Goal: Use online tool/utility: Use online tool/utility

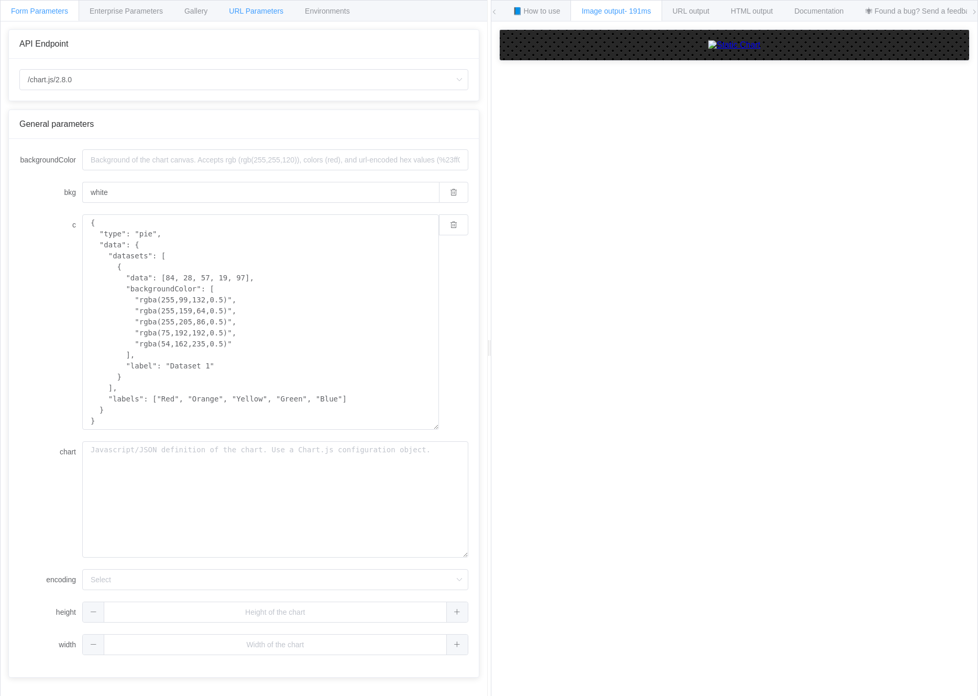
click at [240, 12] on span "URL Parameters" at bounding box center [256, 11] width 54 height 8
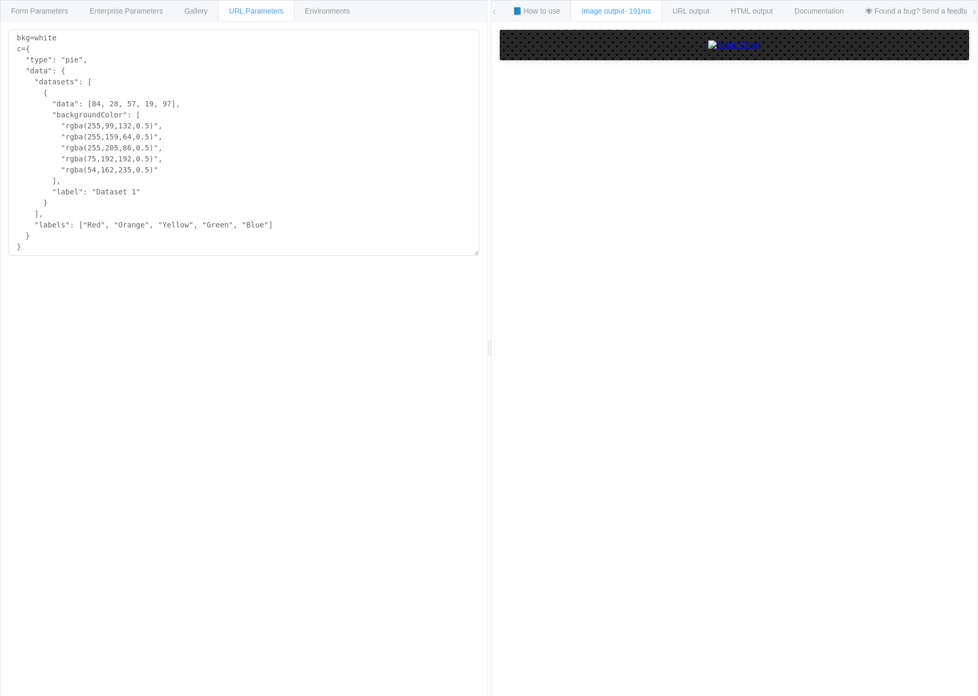
click at [616, 7] on span "Image output - 191ms" at bounding box center [616, 11] width 69 height 8
click at [543, 8] on span "📘 How to use" at bounding box center [537, 11] width 48 height 8
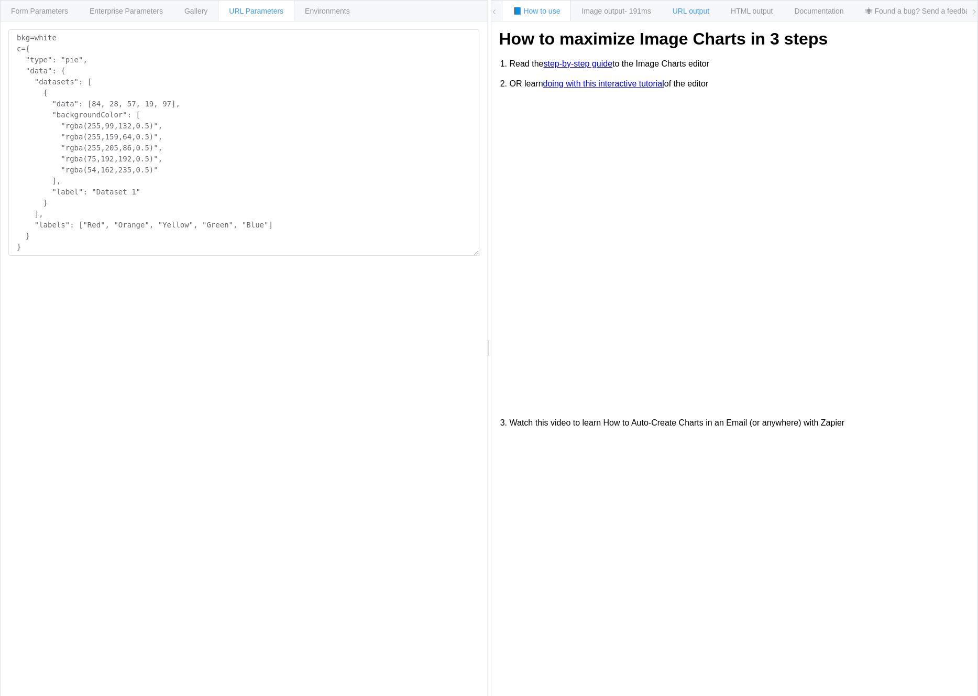
click at [698, 10] on span "URL output" at bounding box center [691, 11] width 37 height 8
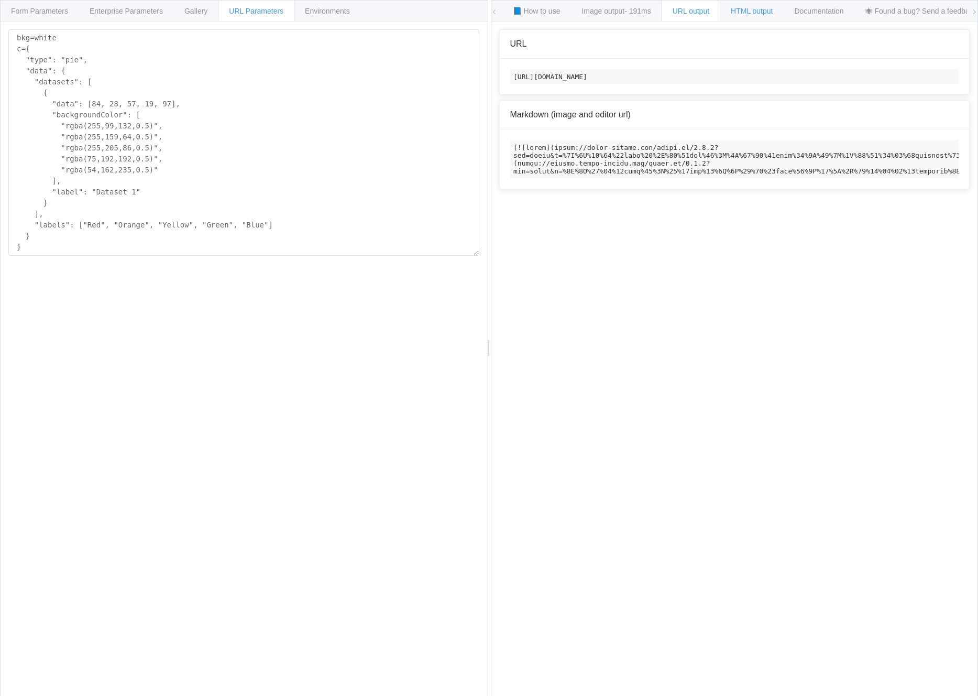
click at [745, 9] on span "HTML output" at bounding box center [752, 11] width 42 height 8
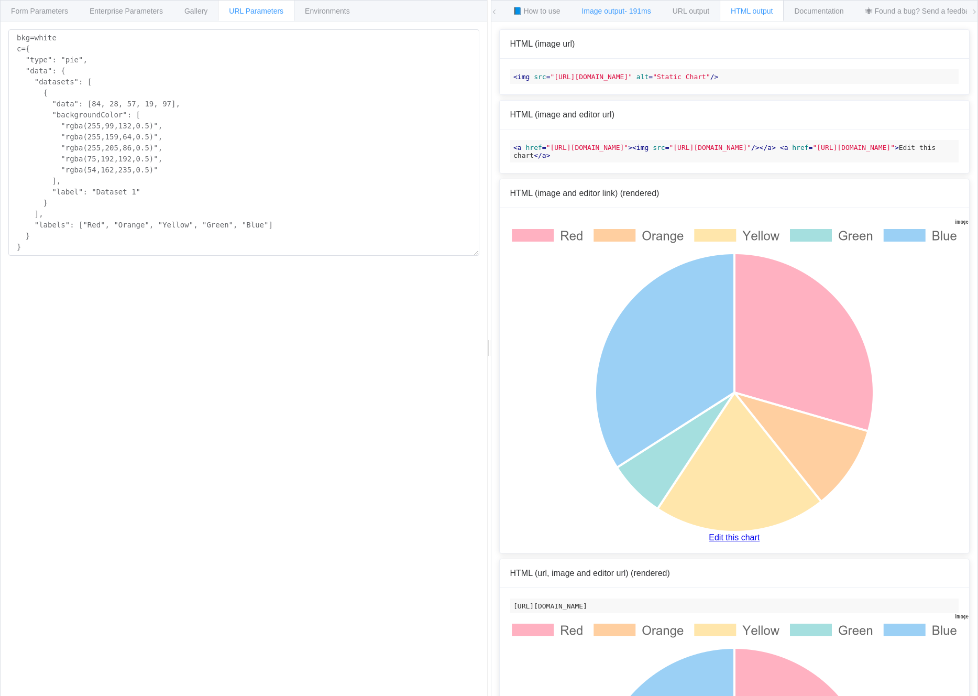
click at [608, 7] on span "Image output - 191ms" at bounding box center [616, 11] width 69 height 8
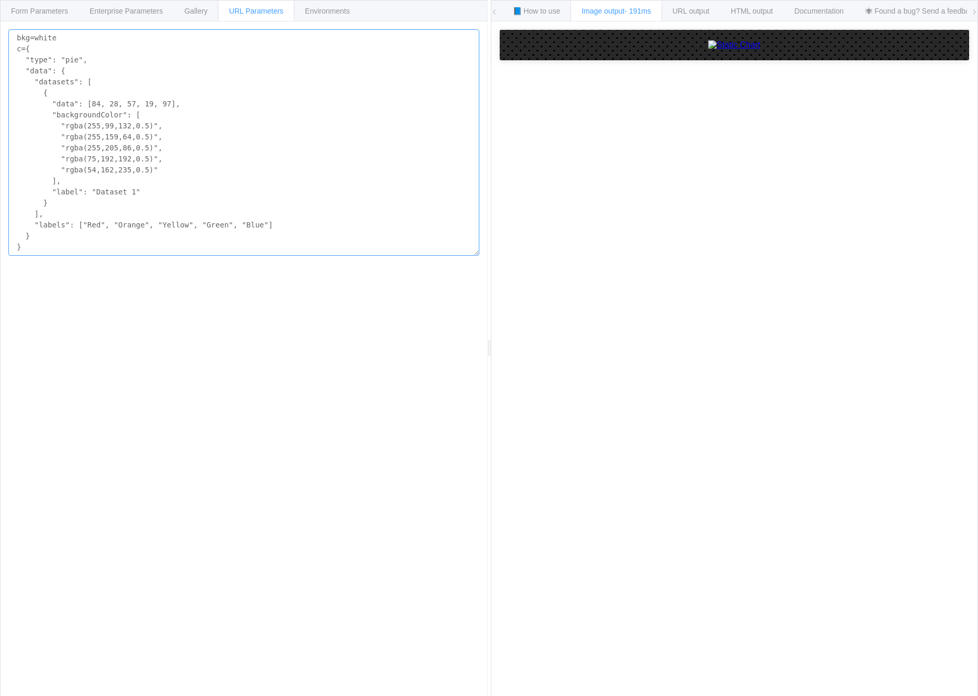
click at [79, 60] on textarea "bkg=white c={ "type": "pie", "data": { "datasets": [ { "data": [84, 28, 57, 19,…" at bounding box center [243, 142] width 471 height 226
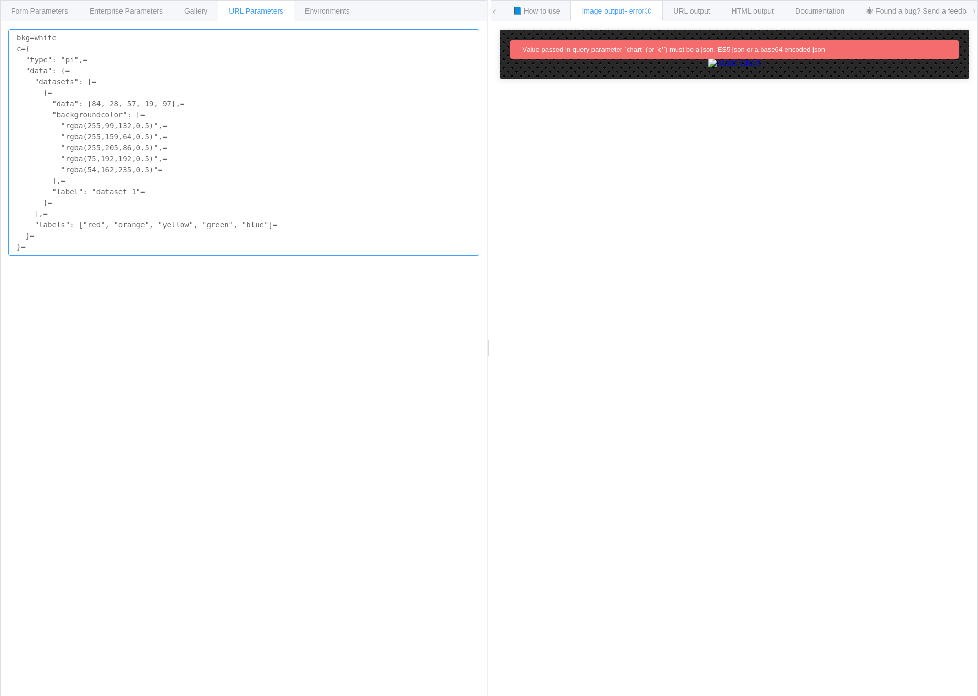
click at [65, 64] on textarea "bkg=white c={ "type": "pi",= "data": {= "datasets": [= {= "data": [84, 28, 57, …" at bounding box center [243, 142] width 471 height 226
click at [70, 62] on textarea "bkg=white c={ "type": "pi",= "data": {= "datasets": [= {= "data": [84, 28, 57, …" at bounding box center [243, 142] width 471 height 226
type textarea "bkg=white c={ "data": {= "datasets": [= {= "data": [84, 28, 57, 19, 97],= "back…"
click at [50, 49] on textarea "bkg=white c={ "data": {= "datasets": [= {= "data": [84, 28, 57, 19, 97],= "back…" at bounding box center [243, 142] width 471 height 226
click at [54, 61] on textarea "bkg=white c={ "data": {= "datasets": [= {= "data": [84, 28, 57, 19, 97],= "back…" at bounding box center [243, 142] width 471 height 226
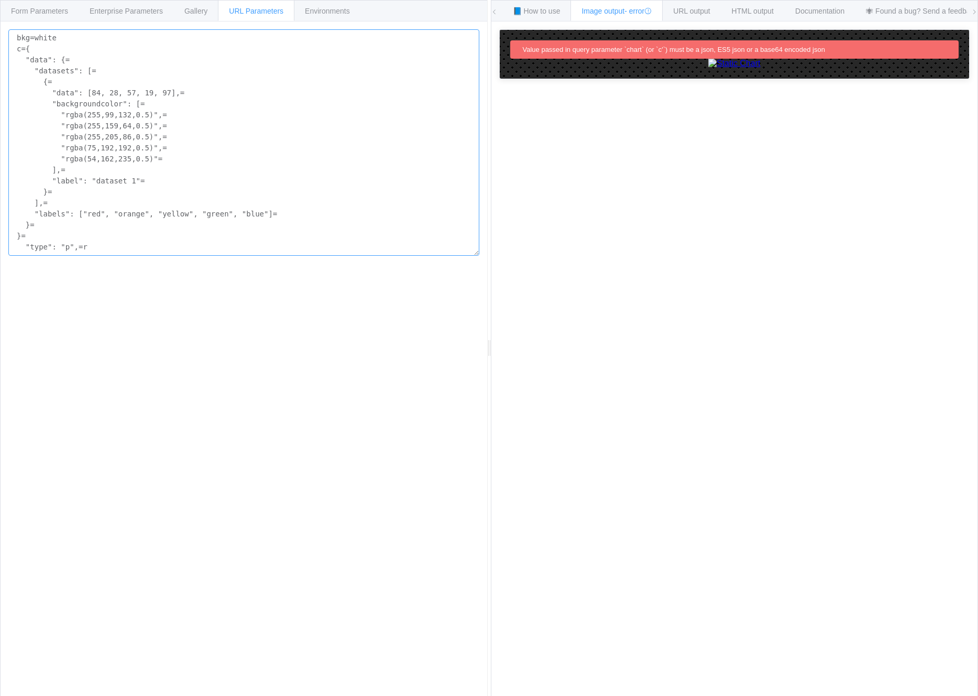
click at [67, 59] on textarea "bkg=white c={ "data": {= "datasets": [= {= "data": [84, 28, 57, 19, 97],= "back…" at bounding box center [243, 142] width 471 height 226
click at [192, 8] on span "Gallery" at bounding box center [195, 11] width 23 height 8
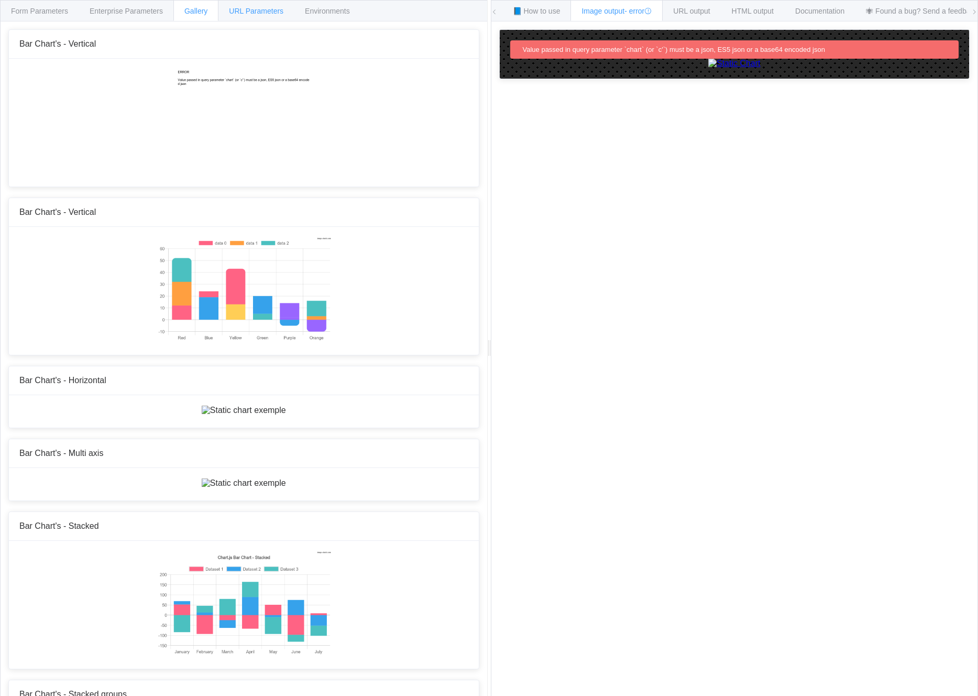
click at [256, 10] on span "URL Parameters" at bounding box center [256, 11] width 54 height 8
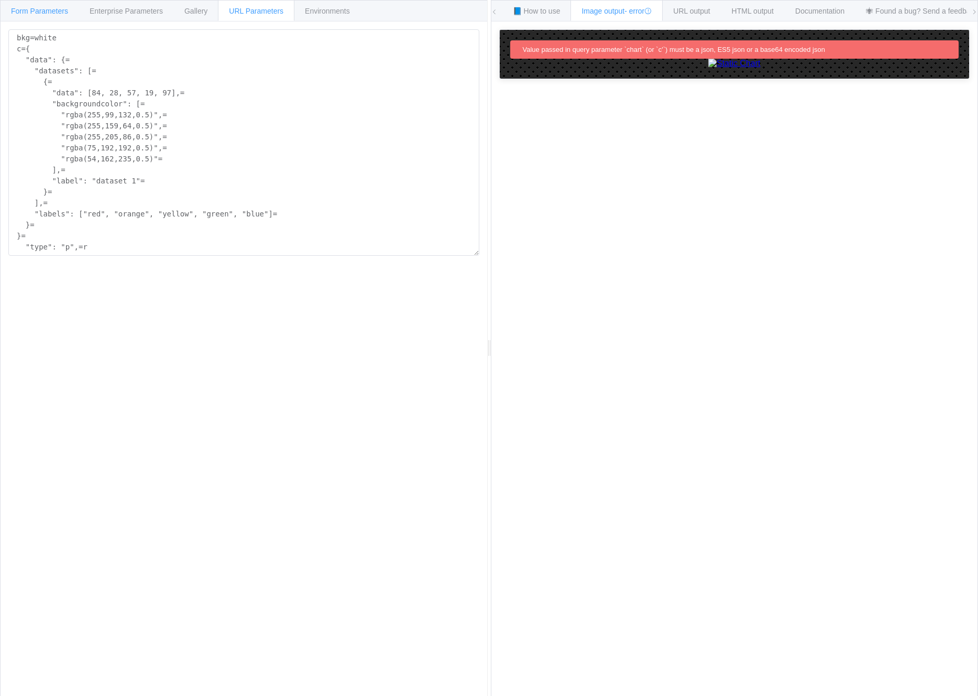
click at [31, 12] on span "Form Parameters" at bounding box center [39, 11] width 57 height 8
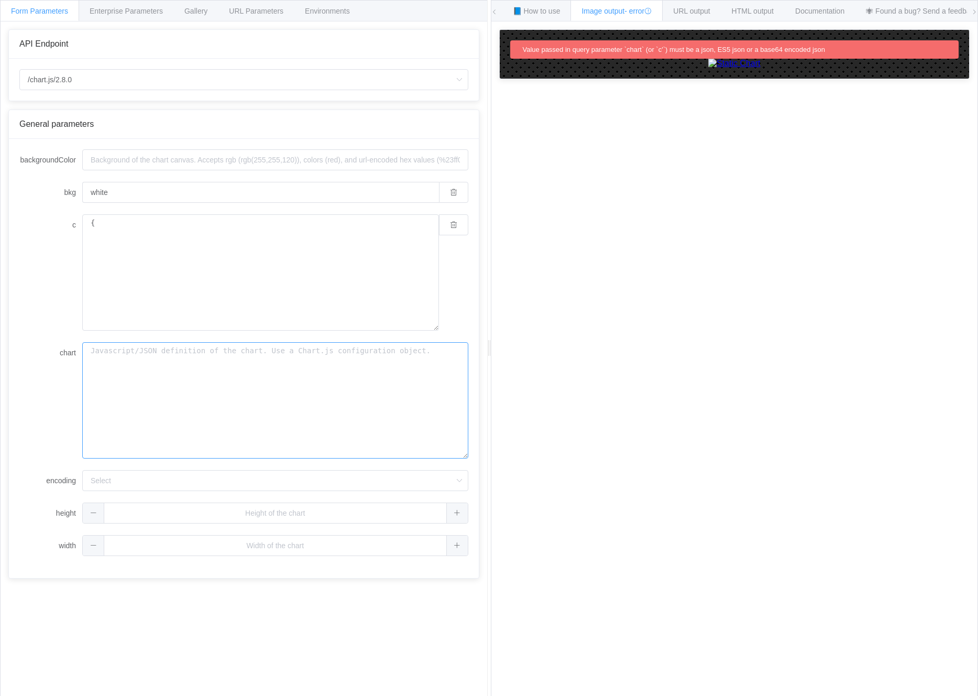
click at [111, 396] on textarea "chart" at bounding box center [275, 400] width 386 height 116
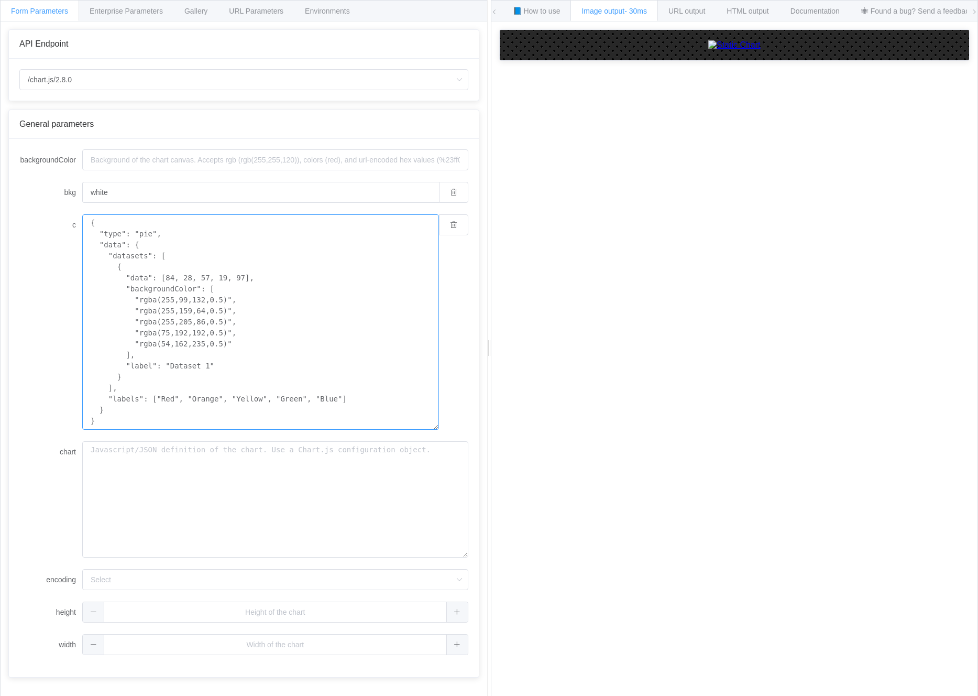
click at [144, 234] on textarea "{ "type": "pie", "data": { "datasets": [ { "data": [84, 28, 57, 19, 97], "backg…" at bounding box center [260, 321] width 357 height 215
type textarea "{ "type": "radar", "data": { "datasets": [ { "data": [84, 28, 57, 19, 97], "bac…"
click at [256, 14] on span "URL Parameters" at bounding box center [256, 11] width 54 height 8
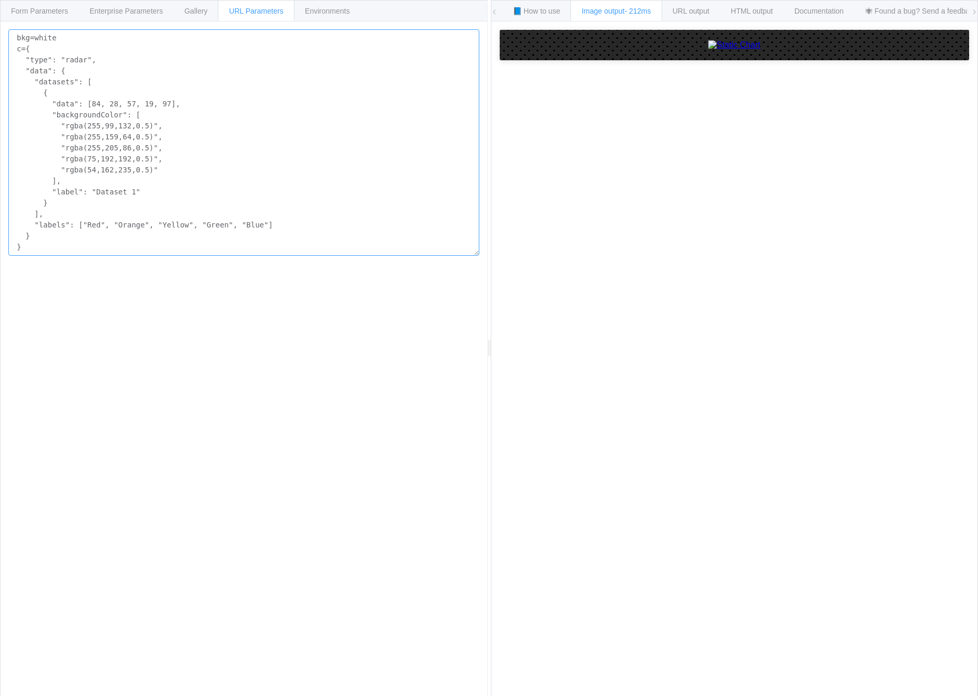
drag, startPoint x: 90, startPoint y: 247, endPoint x: -1, endPoint y: 40, distance: 226.2
click at [0, 40] on div "Form Parameters Enterprise Parameters Gallery URL Parameters Environments API E…" at bounding box center [244, 348] width 488 height 697
click at [114, 89] on textarea "bkg=white c={ "type": "radar", "data": { "datasets": [ { "data": [84, 28, 57, 1…" at bounding box center [243, 142] width 471 height 226
drag, startPoint x: 88, startPoint y: 247, endPoint x: 15, endPoint y: 40, distance: 220.1
click at [15, 40] on textarea "bkg=white c={ "type": "radar", "data": { "datasets": [ { "data": [84, 28, 57, 1…" at bounding box center [243, 142] width 471 height 226
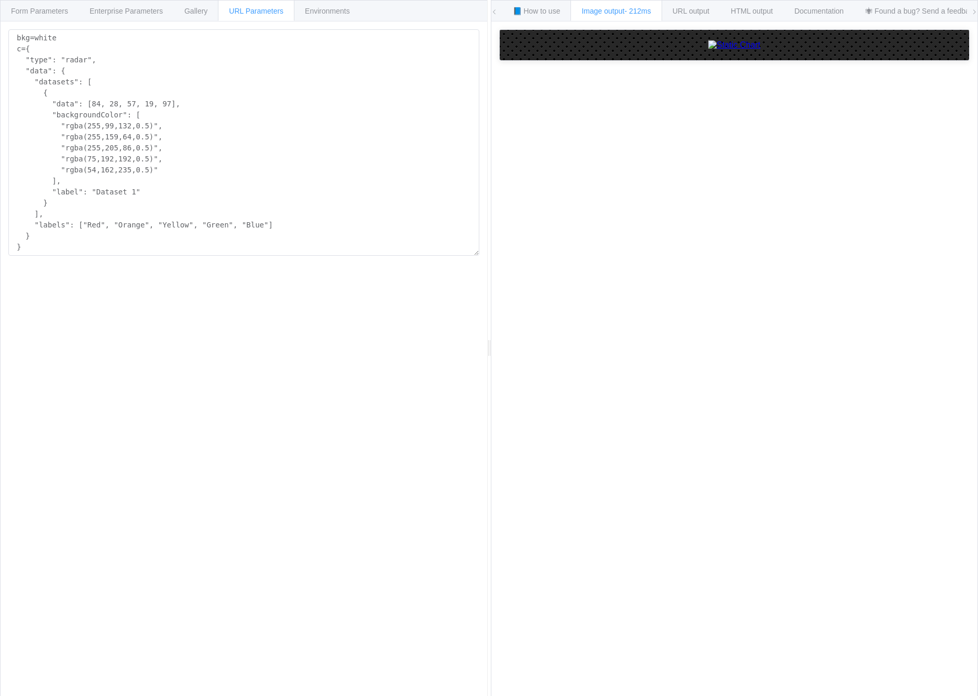
click at [708, 50] on img at bounding box center [734, 44] width 52 height 9
click at [95, 192] on textarea "bkg=white c={ "type": "radar", "data": { "datasets": [ { "data": [84, 28, 57, 1…" at bounding box center [243, 142] width 471 height 226
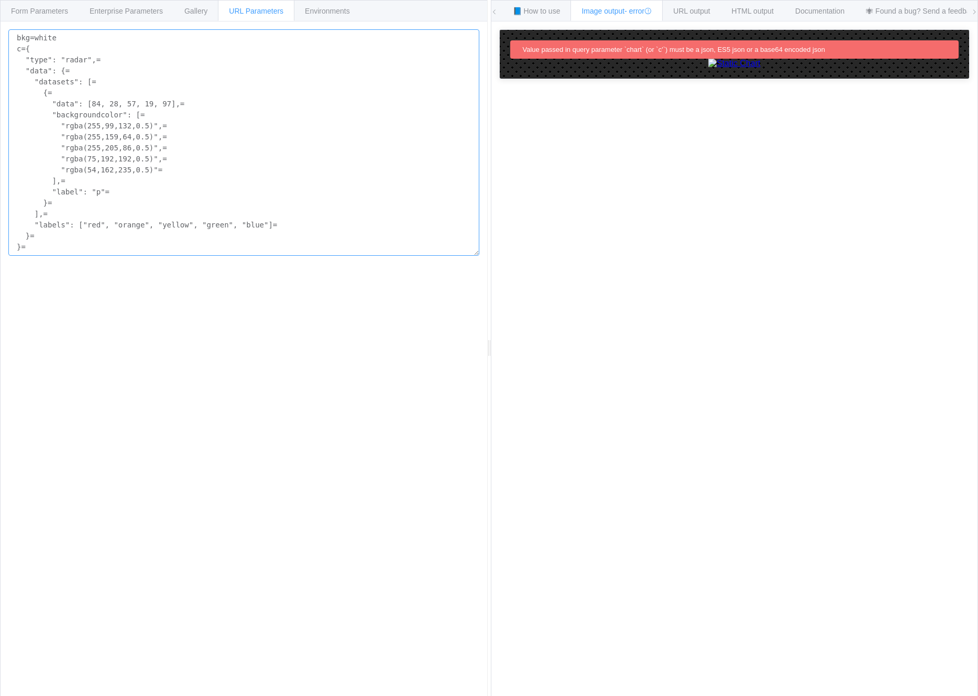
click at [23, 245] on textarea "bkg=white c={ "type": "radar",= "data": {= "datasets": [= {= "data": [84, 28, 5…" at bounding box center [243, 142] width 471 height 226
drag, startPoint x: 201, startPoint y: 250, endPoint x: 10, endPoint y: 29, distance: 292.4
click at [10, 29] on textarea "bkg=white c={ "type": "radar",= "data": {= "datasets": [= {= "data": [84, 28, 5…" at bounding box center [243, 142] width 471 height 226
paste textarea ""type": "bar", "data": { "labels": [ "January", "February", "March", "April", "…"
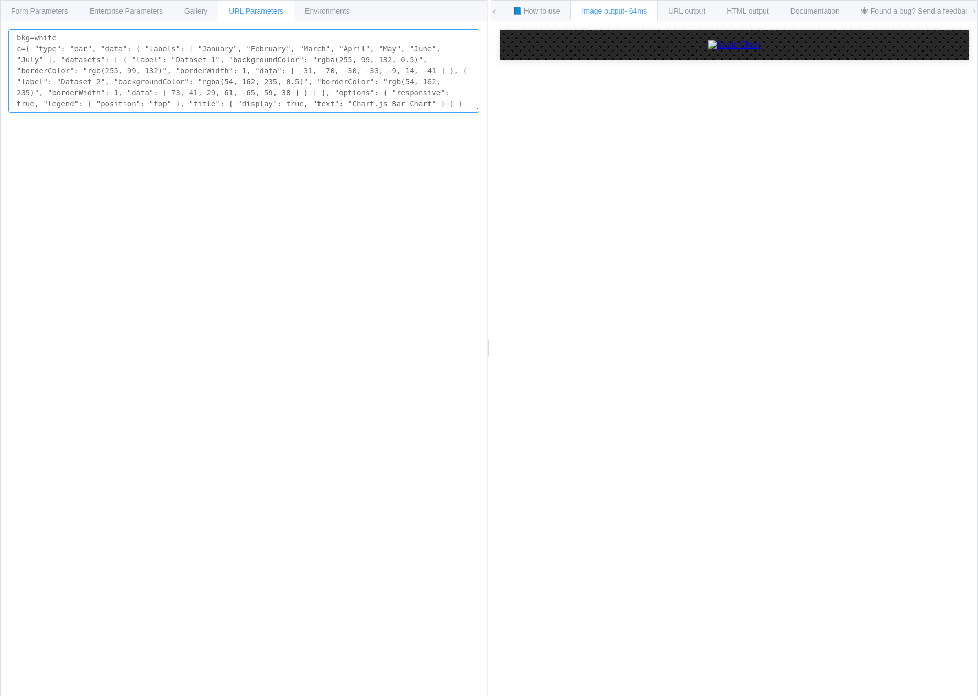
click at [315, 89] on textarea "bkg=white c={ "type": "bar", "data": { "labels": [ "January", "February", "Marc…" at bounding box center [243, 70] width 471 height 83
paste textarea "“rad"
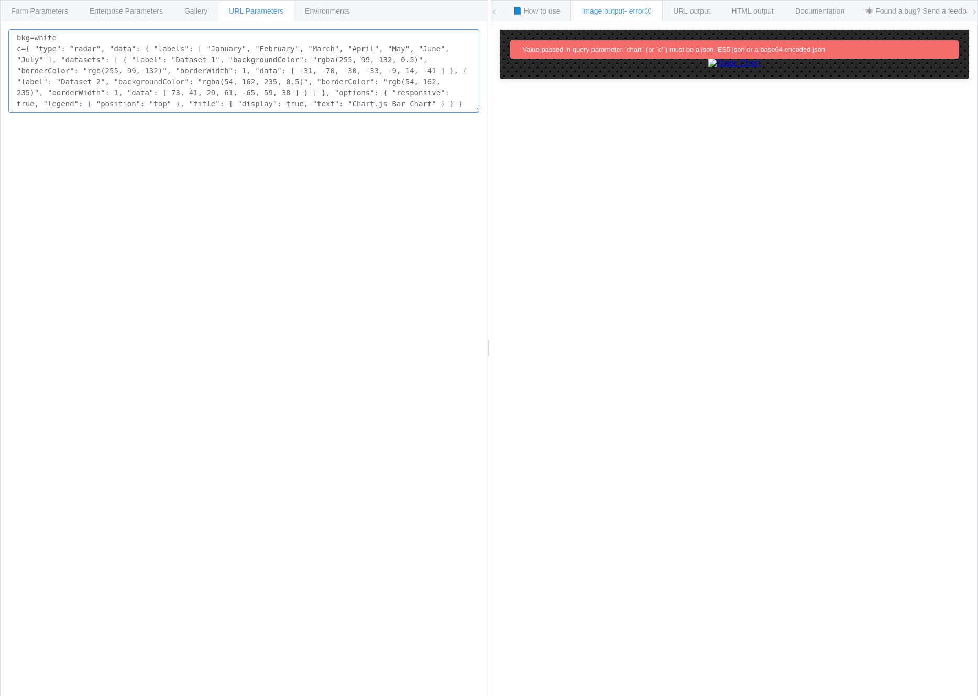
click at [315, 84] on textarea "bkg=white c={ "type": “radar", "data": { "labels": [ "January", "February", "Ma…" at bounding box center [243, 70] width 471 height 83
paste textarea ""b"
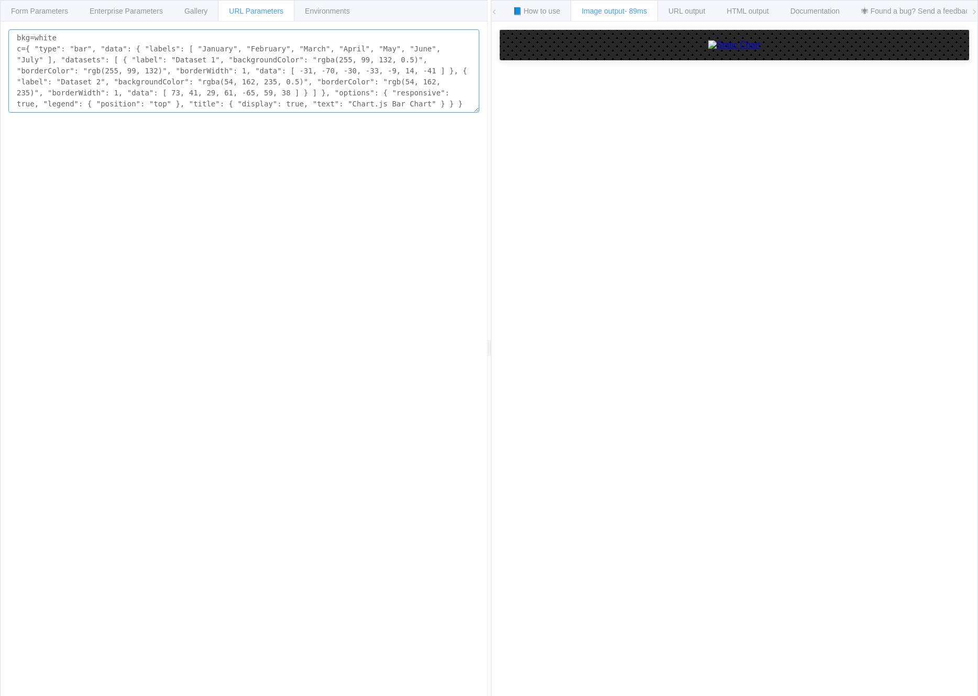
click at [282, 85] on textarea "bkg=white c={ "type": "bar", "data": { "labels": [ "January", "February", "Marc…" at bounding box center [243, 70] width 471 height 83
paste textarea "rad"
click at [79, 77] on textarea "bkg=white c={ "type": "radar", "data": { "labels": [ "January", "February", "Ma…" at bounding box center [243, 70] width 471 height 83
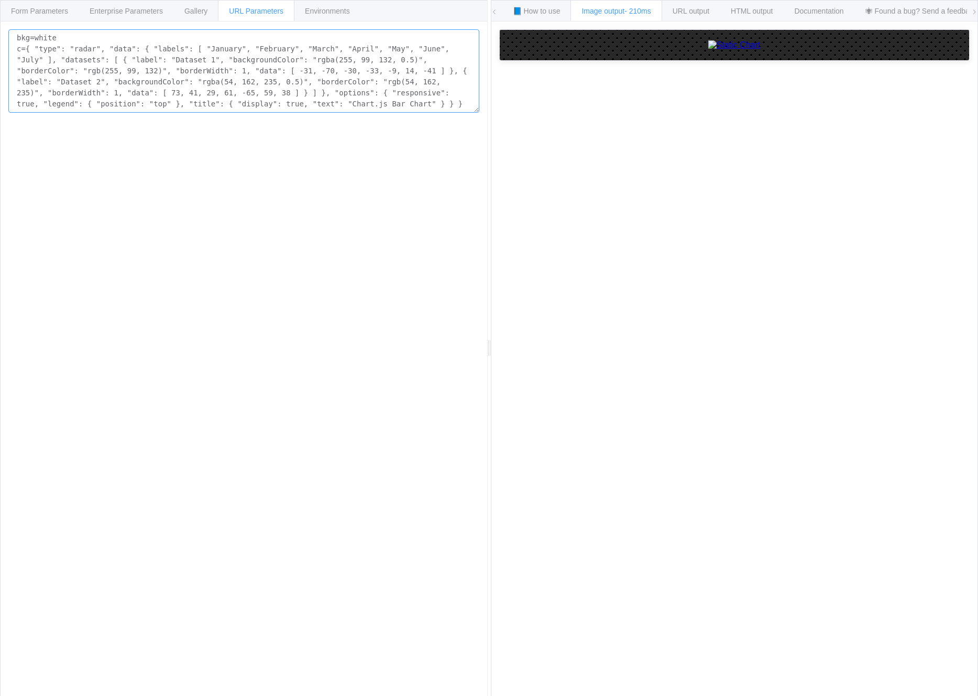
click at [79, 77] on textarea "bkg=white c={ "type": "radar", "data": { "labels": [ "January", "February", "Ma…" at bounding box center [243, 70] width 471 height 83
paste textarea "“AI Maturity", “Mindset", “Identity" ], "datasets": [ { "label": “You", "backgr…"
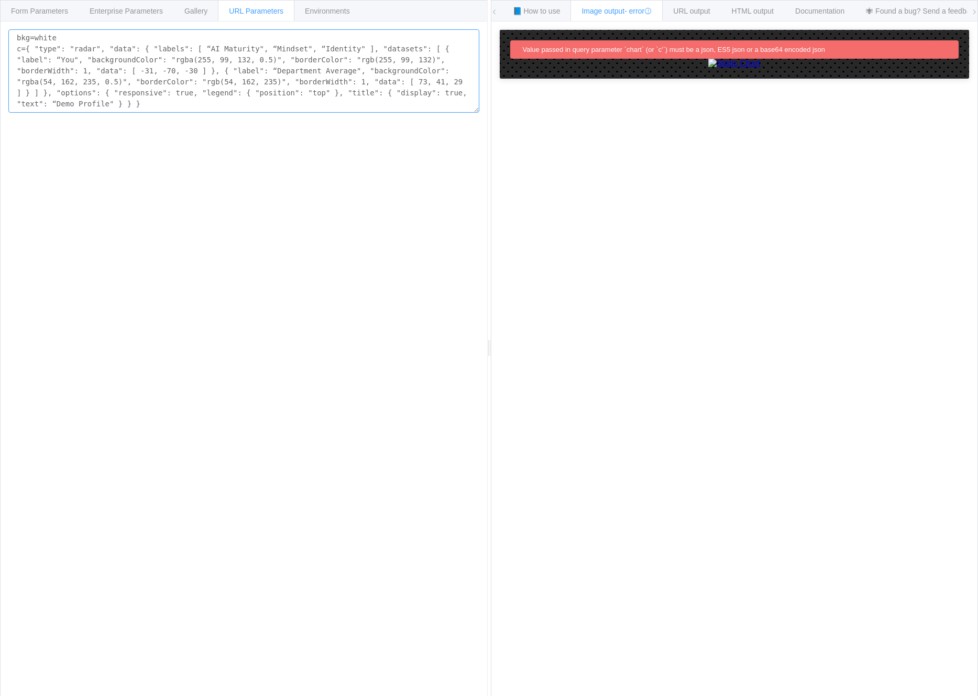
click at [146, 80] on textarea "bkg=white c={ "type": "radar", "data": { "labels": [ “AI Maturity", “Mindset", …" at bounding box center [243, 70] width 471 height 83
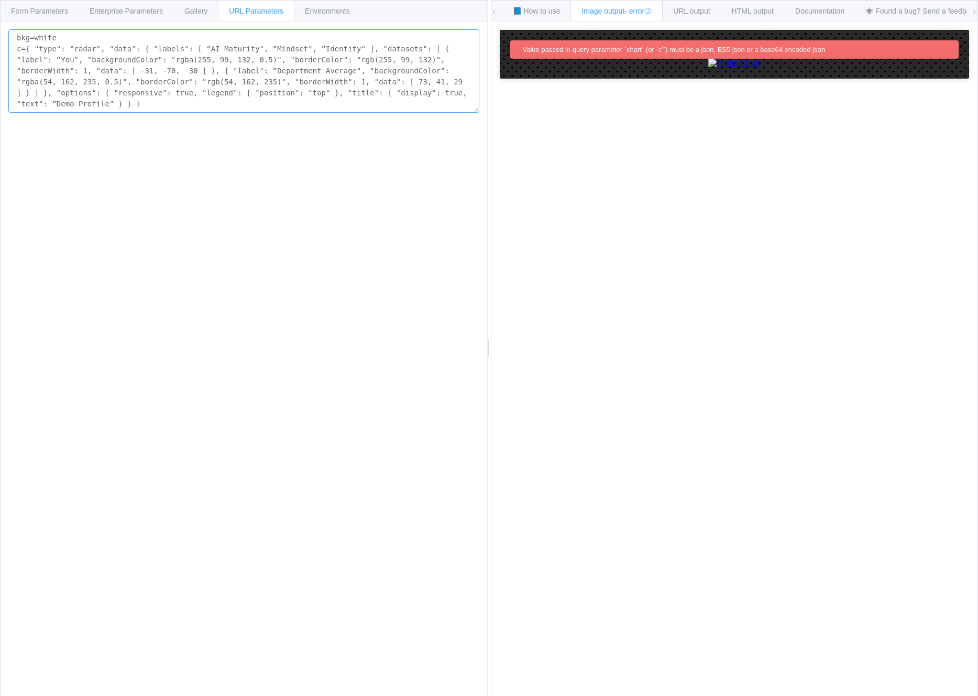
click at [146, 80] on textarea "bkg=white c={ "type": "radar", "data": { "labels": [ “AI Maturity", “Mindset", …" at bounding box center [243, 70] width 471 height 83
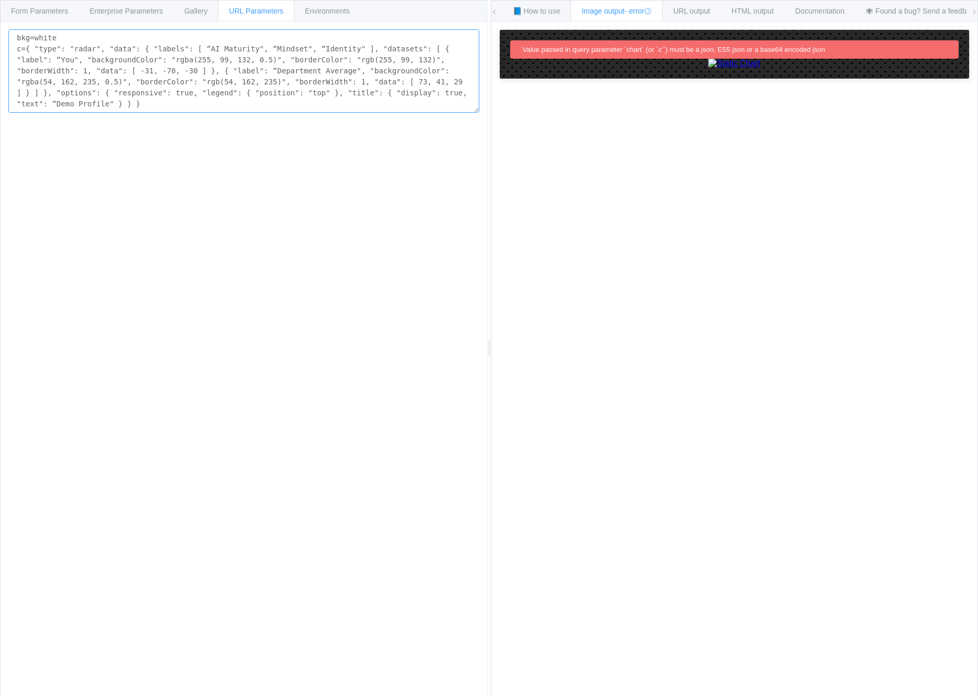
click at [146, 80] on textarea "bkg=white c={ "type": "radar", "data": { "labels": [ “AI Maturity", “Mindset", …" at bounding box center [243, 70] width 471 height 83
paste textarea ""January", "February", "March", "April", "May", "June", "July" ], "datasets": […"
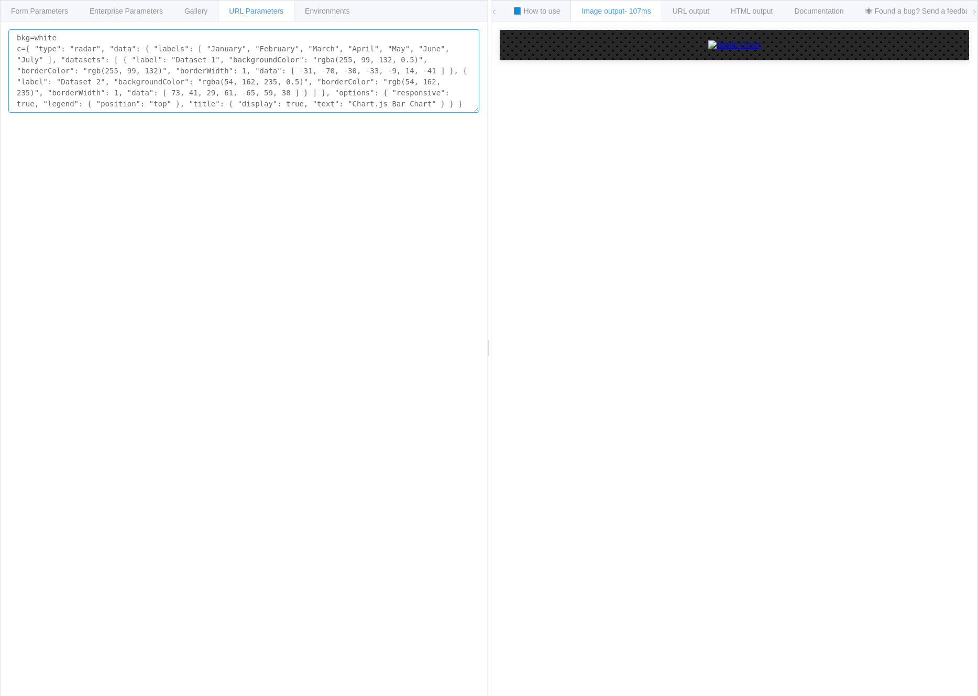
click at [183, 84] on textarea "bkg=white c={ "type": "radar", "data": { "labels": [ "January", "February", "Ma…" at bounding box center [243, 70] width 471 height 83
paste textarea "bar", "data": { "labels": [ "January", "February", "March", "April", "May", "Ju…"
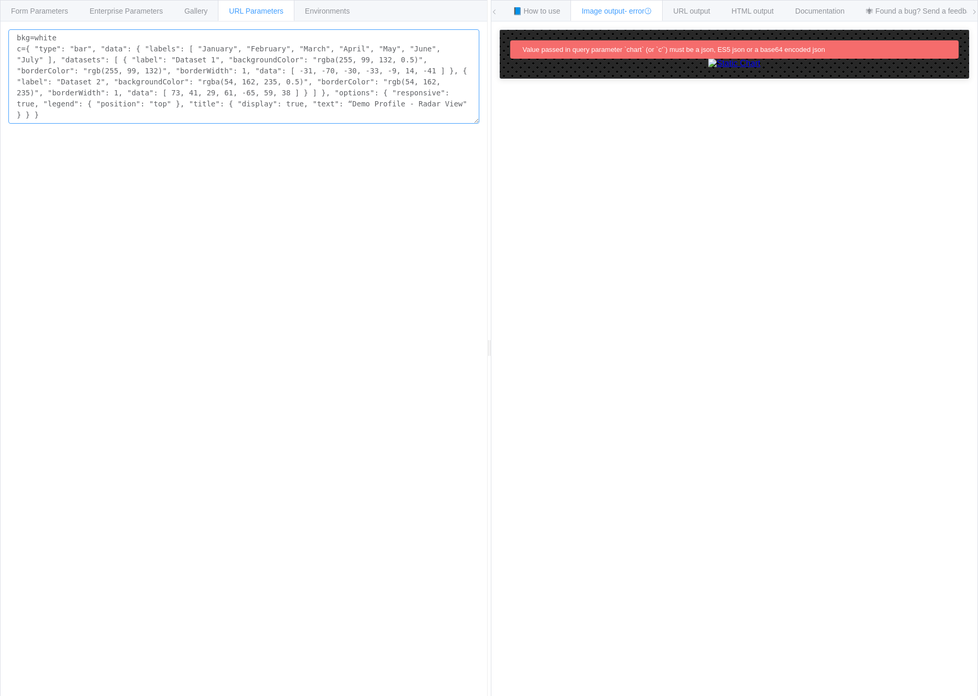
click at [163, 101] on textarea "bkg=white c={ "type": "bar", "data": { "labels": [ "January", "February", "Marc…" at bounding box center [243, 76] width 471 height 94
paste textarea "radar", "data": { "labels": [ "January", "February", "March", "April", "May", "…"
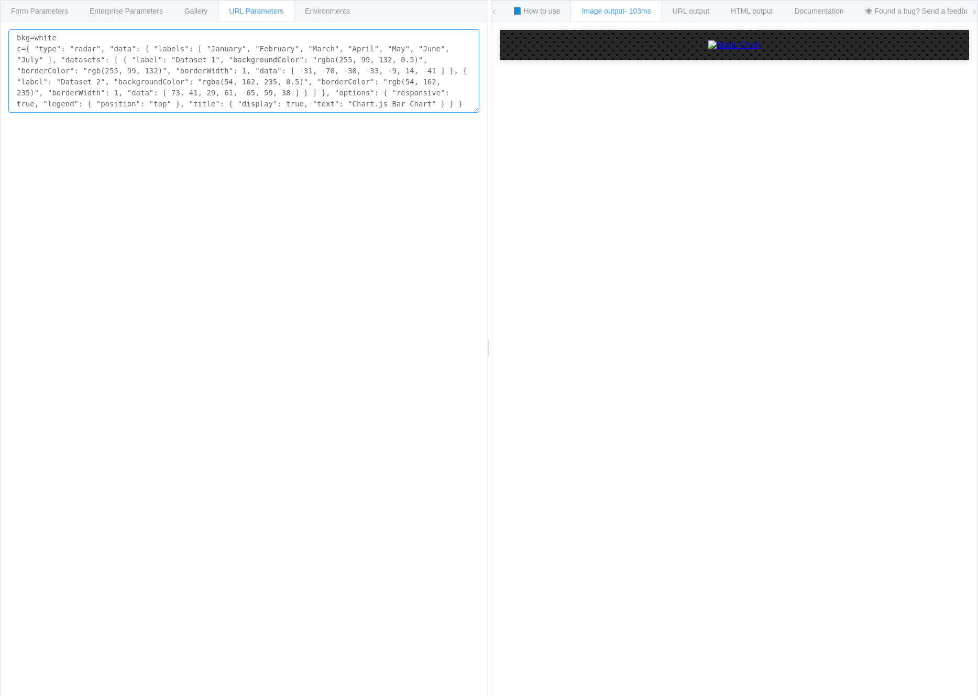
click at [91, 54] on textarea "bkg=white c={ "type": "radar", "data": { "labels": [ "January", "February", "Ma…" at bounding box center [243, 70] width 471 height 83
paste textarea "“Demo Profile - Radar View"
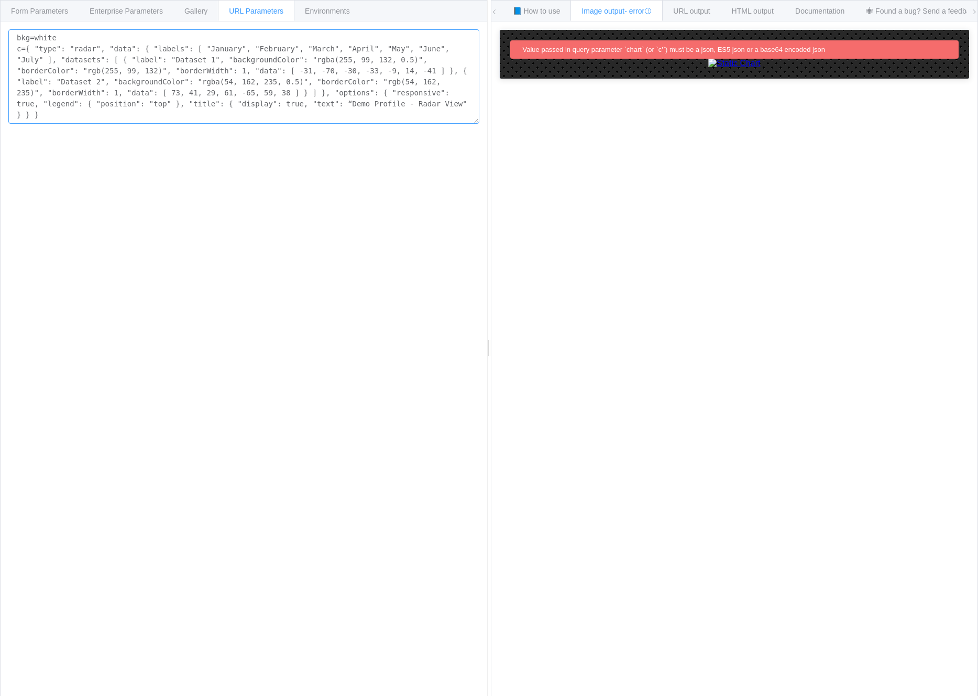
click at [155, 90] on textarea "bkg=white c={ "type": "radar", "data": { "labels": [ "January", "February", "Ma…" at bounding box center [243, 76] width 471 height 94
paste textarea
click at [149, 88] on textarea "bkg=white c={ "type": "radar", "data": { "labels": [ "January", "February", "Ma…" at bounding box center [243, 70] width 471 height 83
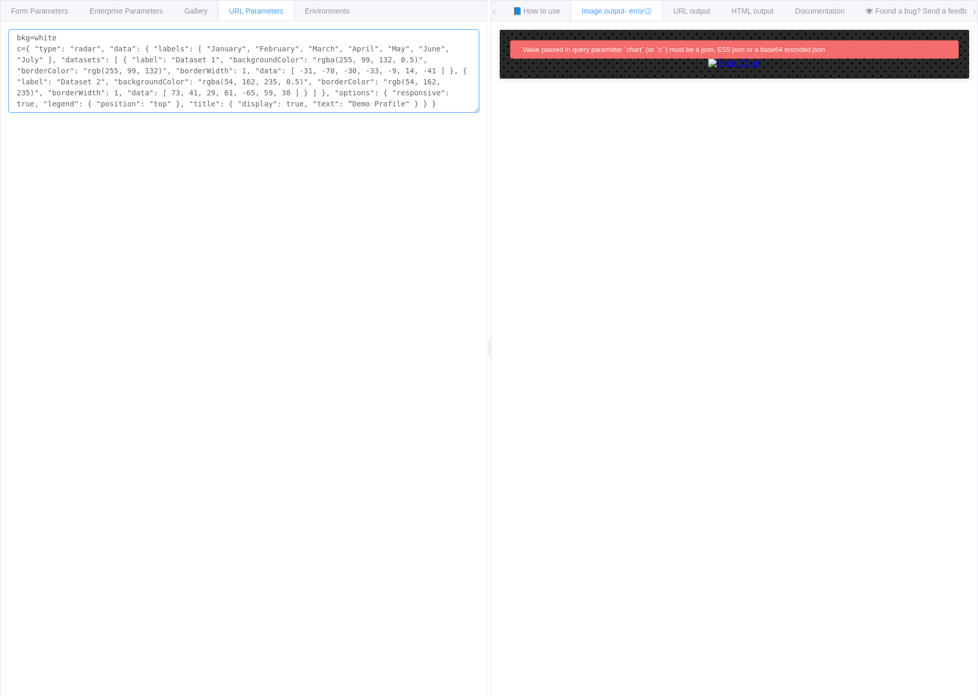
click at [149, 88] on textarea "bkg=white c={ "type": "radar", "data": { "labels": [ "January", "February", "Ma…" at bounding box center [243, 70] width 471 height 83
paste textarea ""Chart.js Radar Chart"
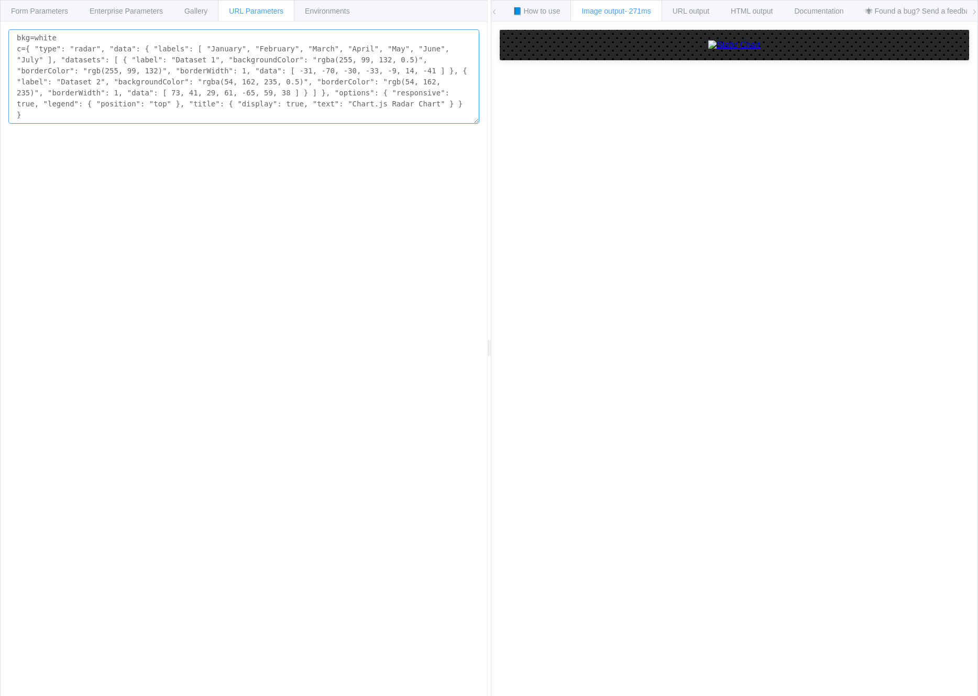
click at [156, 97] on textarea "bkg=white c={ "type": "radar", "data": { "labels": [ "January", "February", "Ma…" at bounding box center [243, 76] width 471 height 94
paste textarea "Demo Profile"
click at [194, 75] on textarea "bkg=white c={ "type": "radar", "data": { "labels": [ "January", "February", "Ma…" at bounding box center [243, 76] width 471 height 94
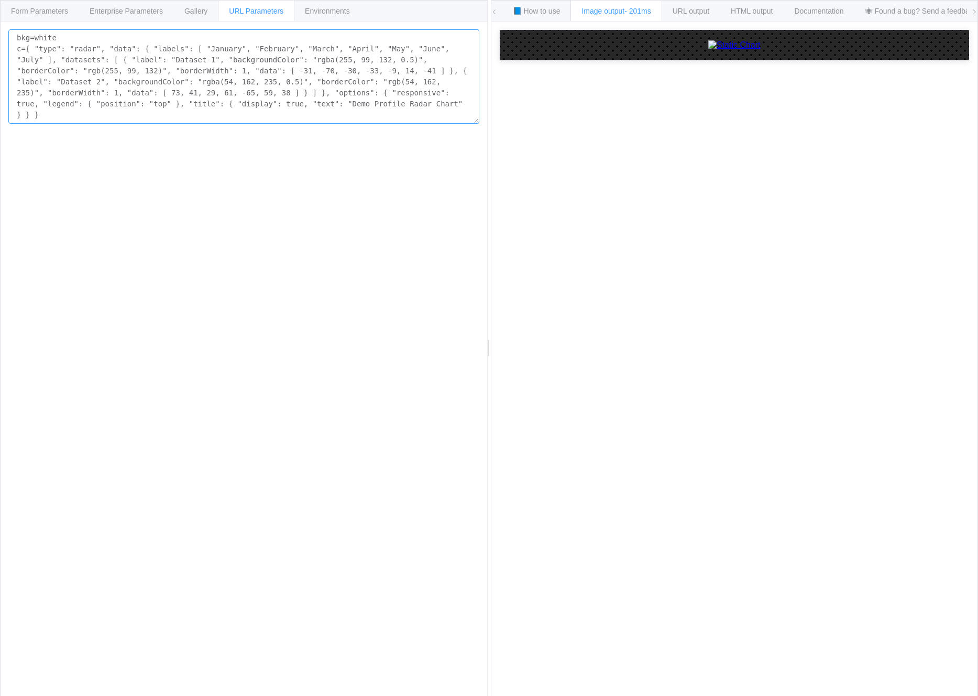
click at [194, 75] on textarea "bkg=white c={ "type": "radar", "data": { "labels": [ "January", "February", "Ma…" at bounding box center [243, 76] width 471 height 94
paste textarea "-"
type textarea "bkg=white c={ "type": "radar", "data": { "labels": [ "January", "February", "Ma…"
